Goal: Check status

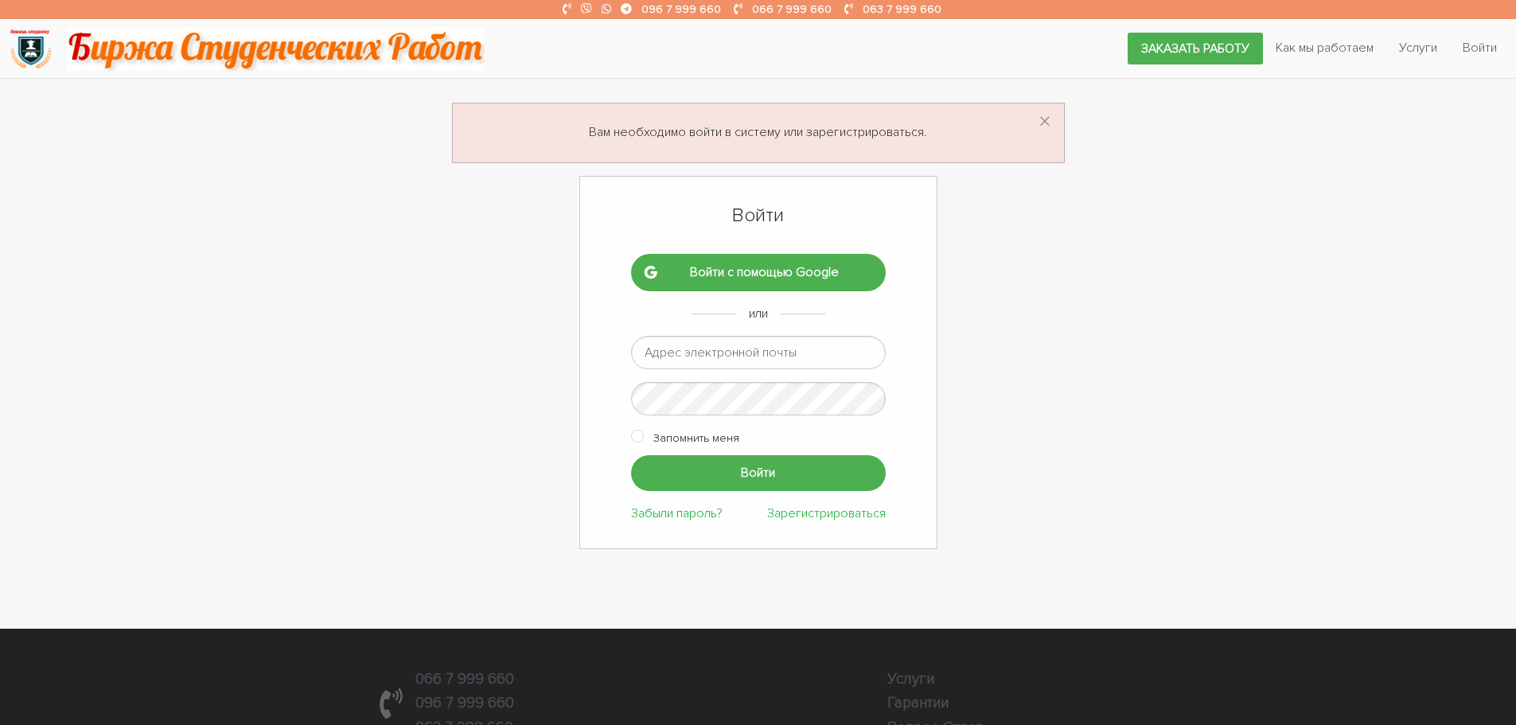
type input "ptv975@gmail.com"
drag, startPoint x: 0, startPoint y: 0, endPoint x: 715, endPoint y: 474, distance: 857.6
click at [715, 474] on input "Войти" at bounding box center [758, 473] width 255 height 36
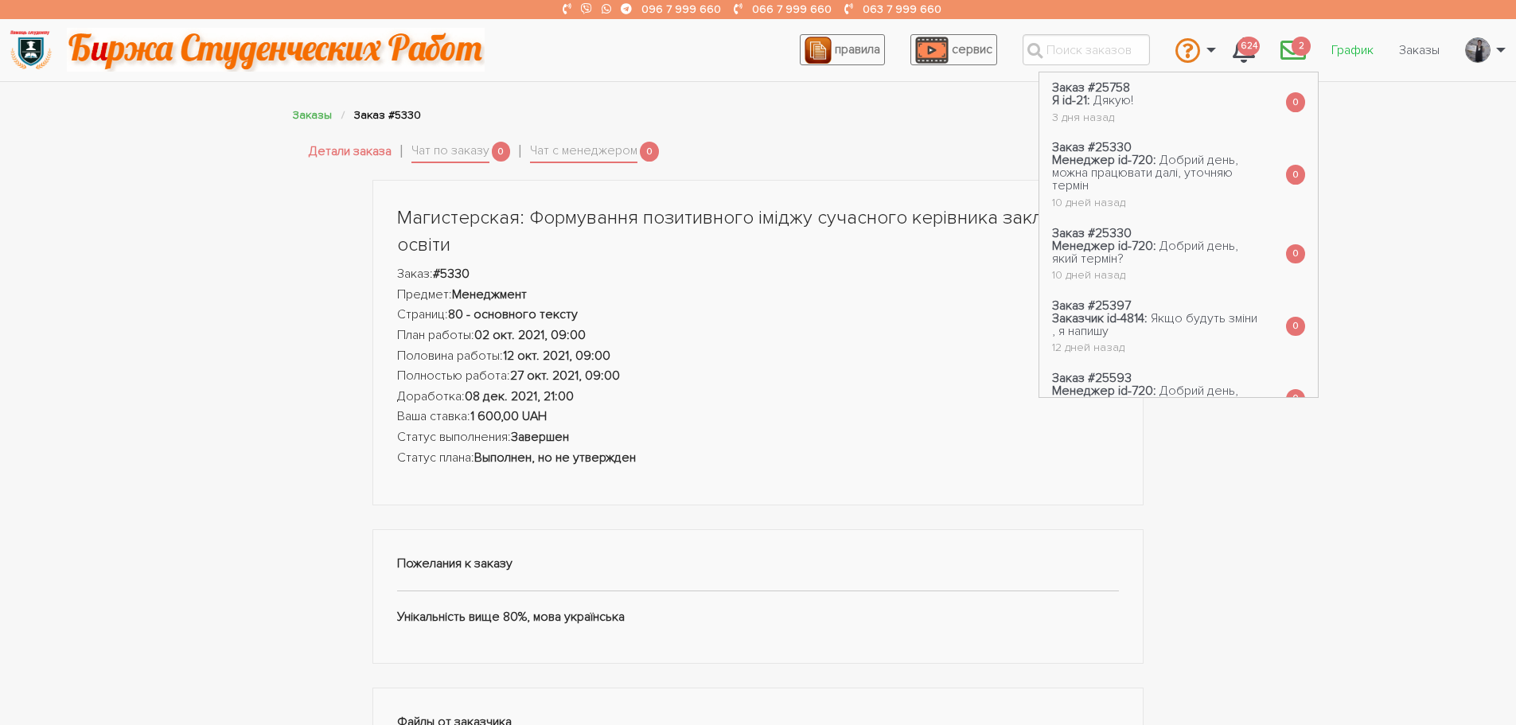
click at [1353, 48] on link "График" at bounding box center [1352, 50] width 68 height 30
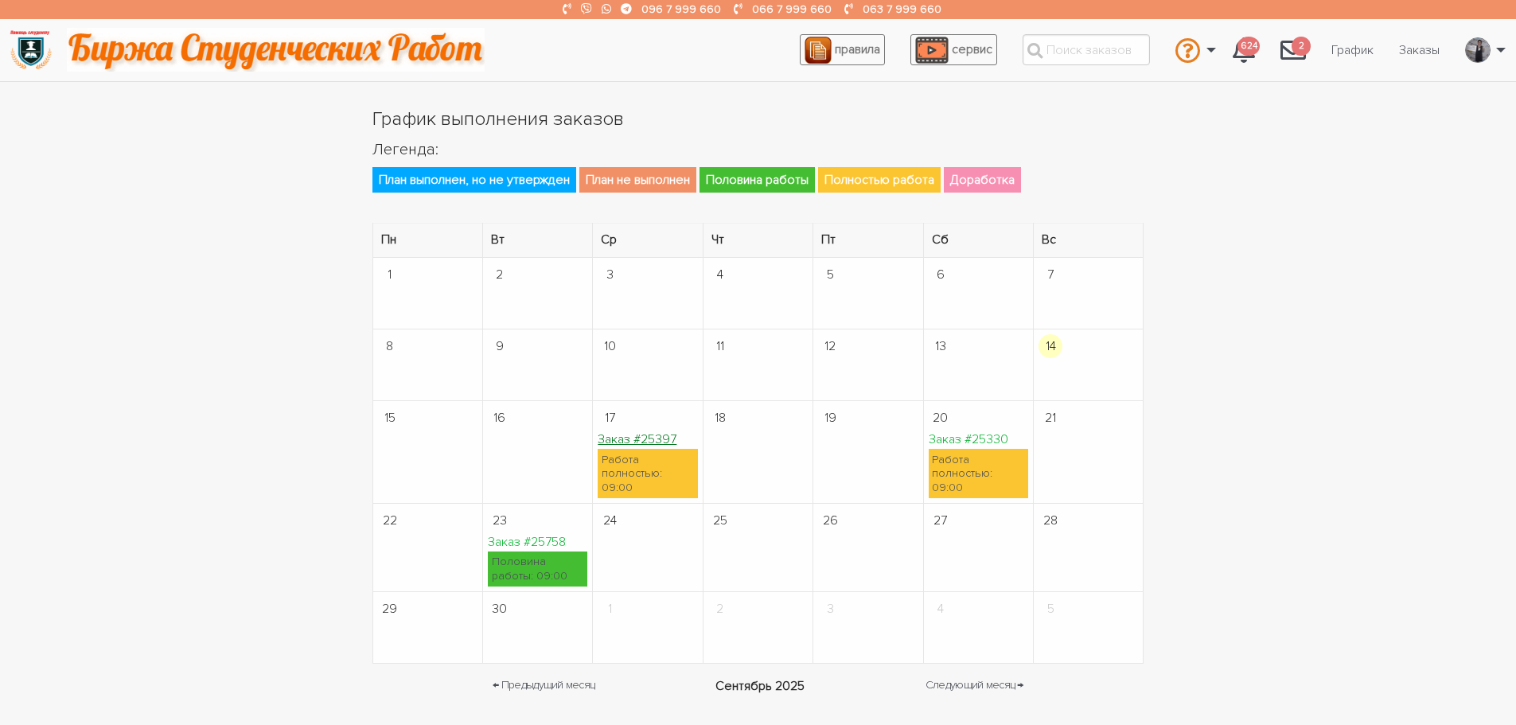
click at [655, 446] on link "Заказ #25397" at bounding box center [637, 439] width 79 height 16
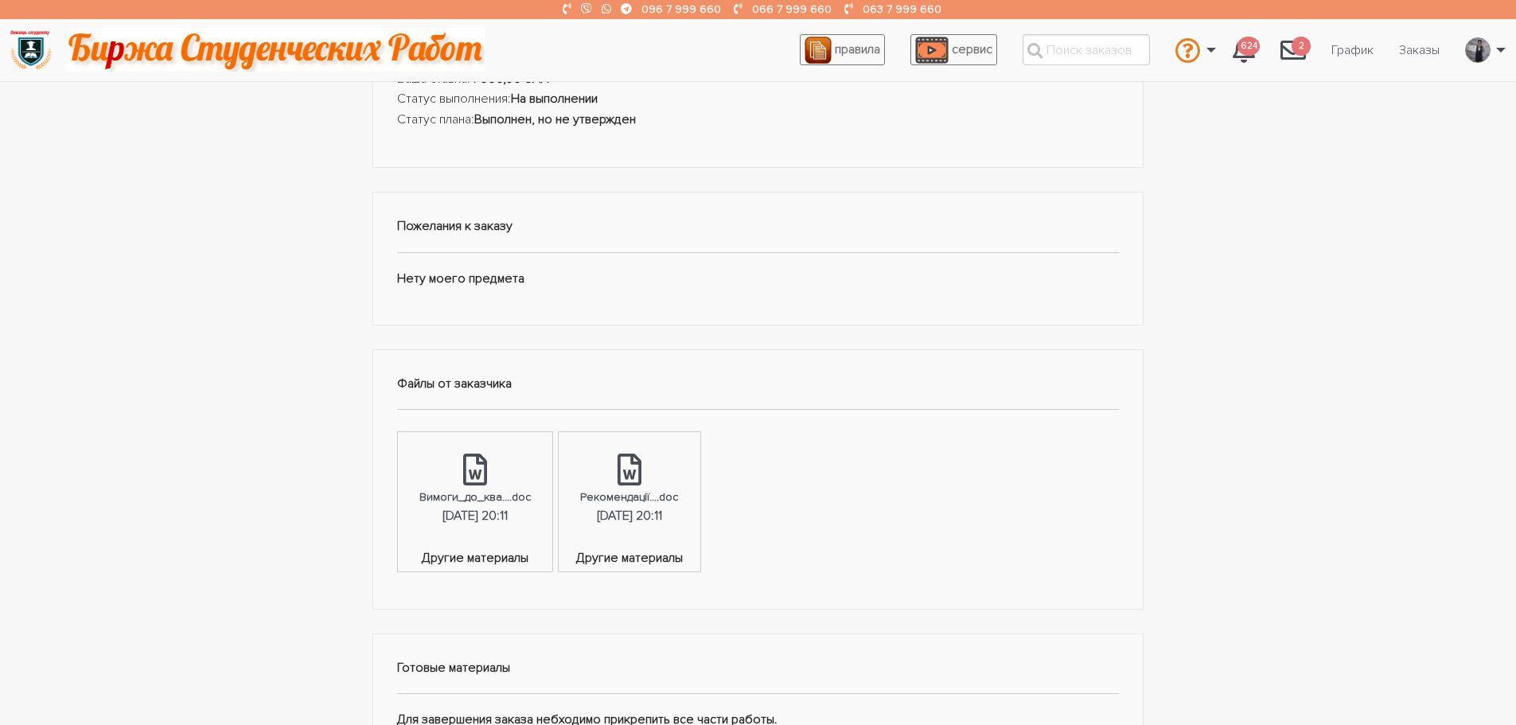
scroll to position [318, 0]
